Goal: Find specific page/section: Find specific page/section

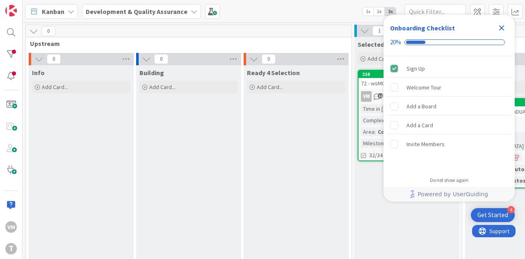
click at [499, 26] on icon "Close Checklist" at bounding box center [502, 28] width 10 height 10
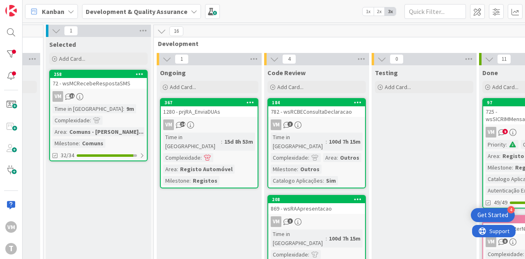
scroll to position [0, 311]
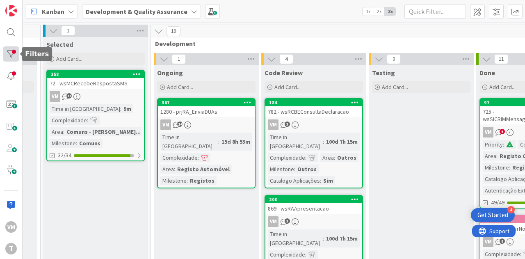
click at [9, 51] on div at bounding box center [11, 53] width 16 height 15
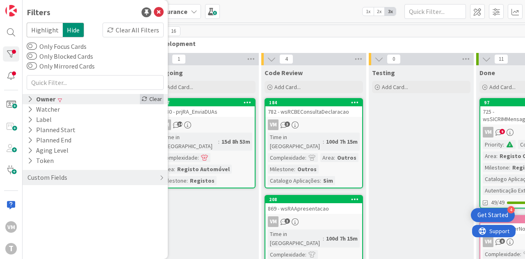
click at [144, 100] on icon at bounding box center [145, 99] width 6 height 6
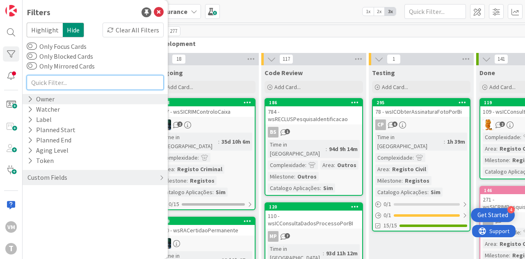
click at [83, 83] on input "text" at bounding box center [95, 82] width 137 height 15
type input "dua"
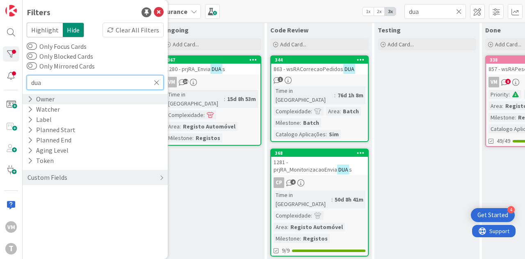
scroll to position [18, 306]
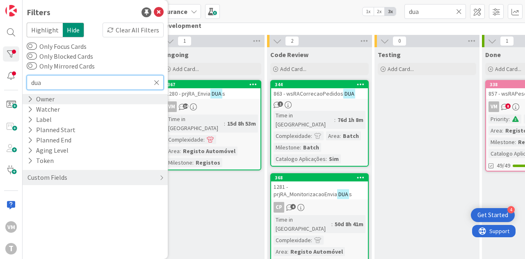
type input "dua"
click at [319, 94] on span "863 - wsRACorrecaoPedidos" at bounding box center [309, 93] width 70 height 7
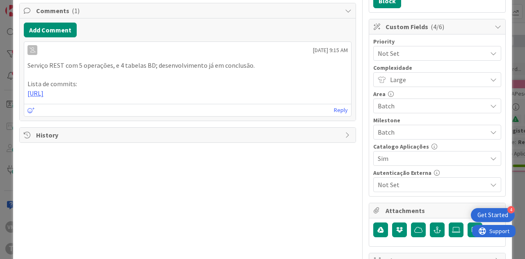
scroll to position [213, 0]
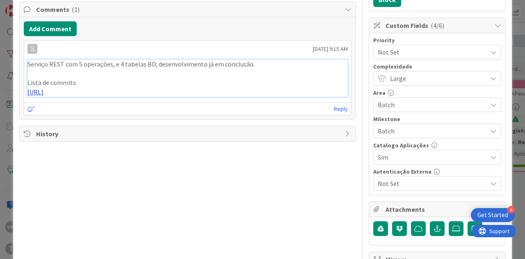
click at [43, 90] on link "[URL]" at bounding box center [35, 92] width 16 height 8
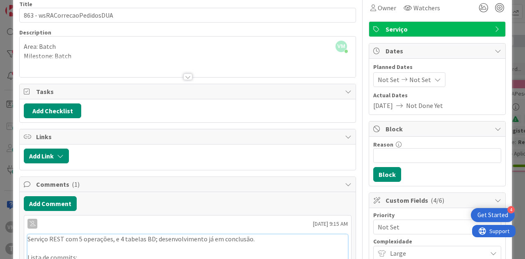
scroll to position [0, 0]
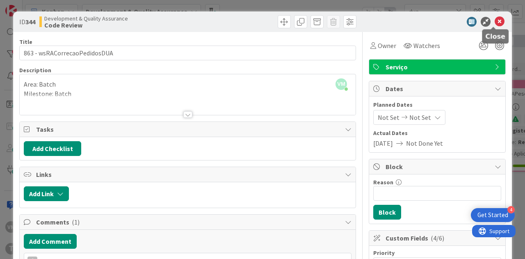
click at [495, 23] on icon at bounding box center [500, 22] width 10 height 10
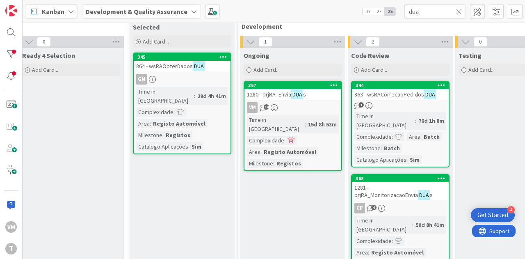
scroll to position [0, 225]
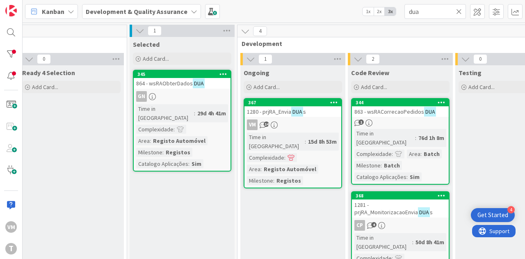
click at [199, 87] on mark "DUA" at bounding box center [199, 82] width 12 height 9
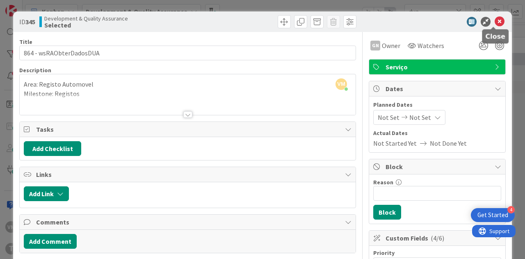
click at [495, 23] on icon at bounding box center [500, 22] width 10 height 10
